Goal: Transaction & Acquisition: Purchase product/service

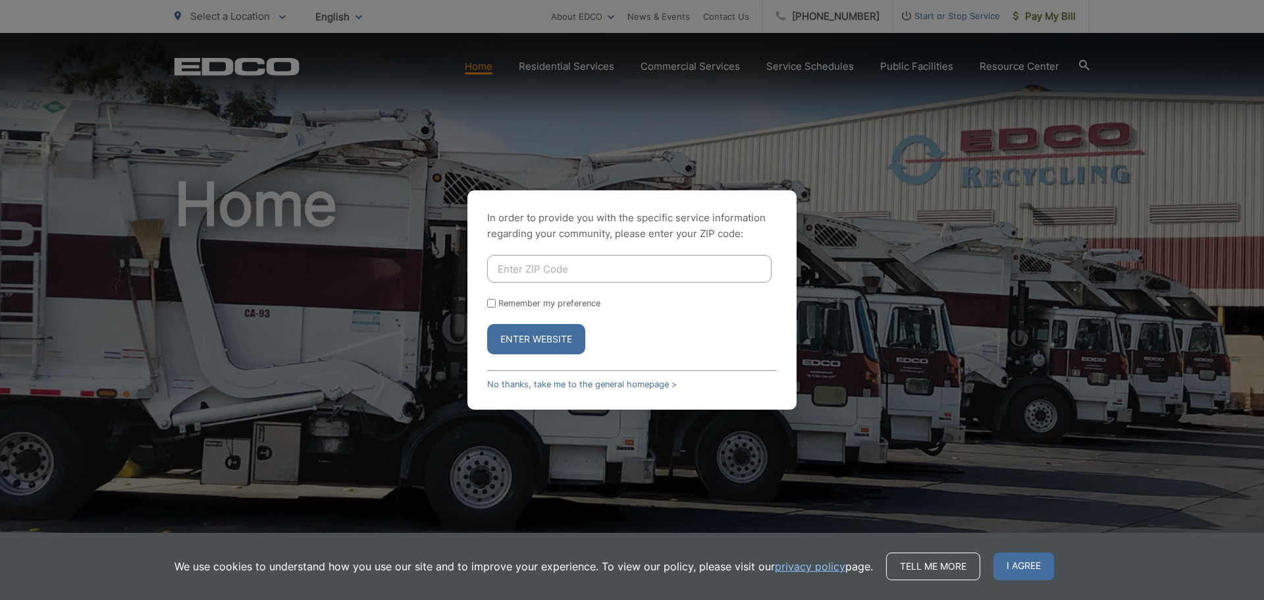
click at [499, 265] on input "Enter ZIP Code" at bounding box center [629, 269] width 284 height 28
type input "91945"
click at [539, 340] on button "Enter Website" at bounding box center [536, 339] width 98 height 30
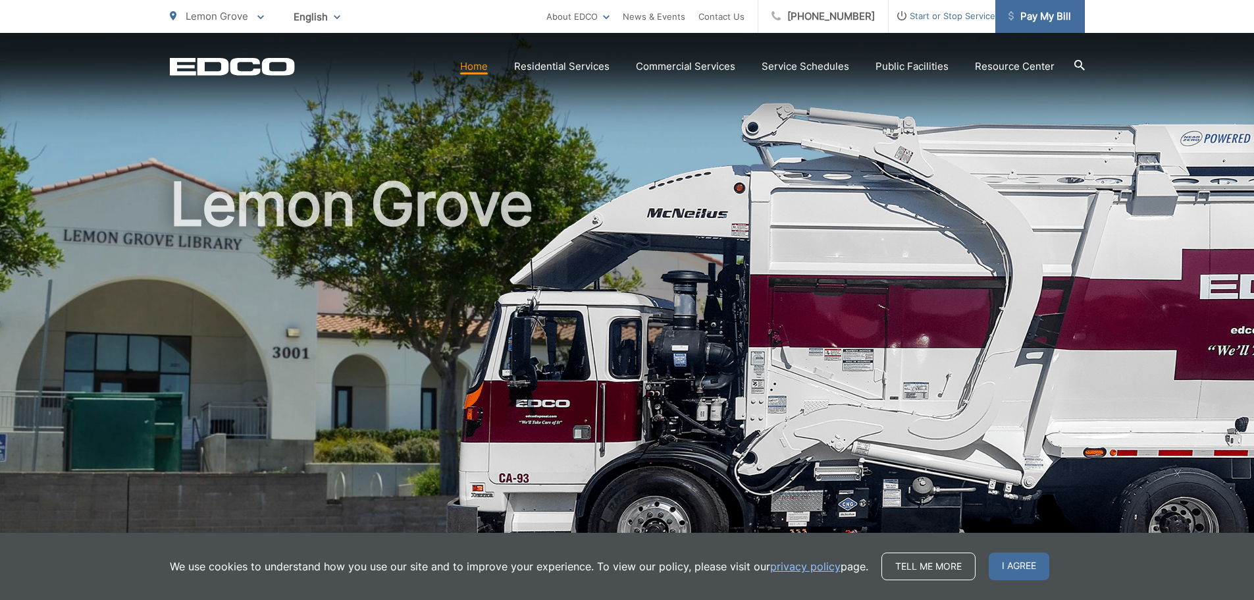
click at [1031, 13] on span "Pay My Bill" at bounding box center [1039, 17] width 63 height 16
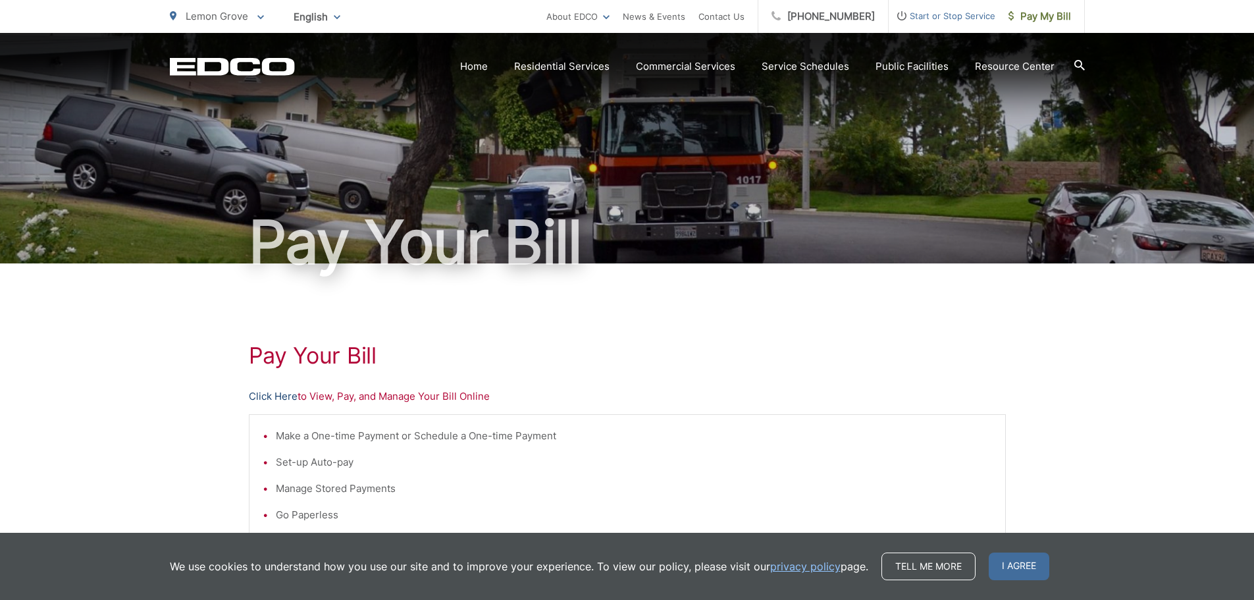
click at [260, 397] on link "Click Here" at bounding box center [273, 396] width 49 height 16
